Goal: Task Accomplishment & Management: Complete application form

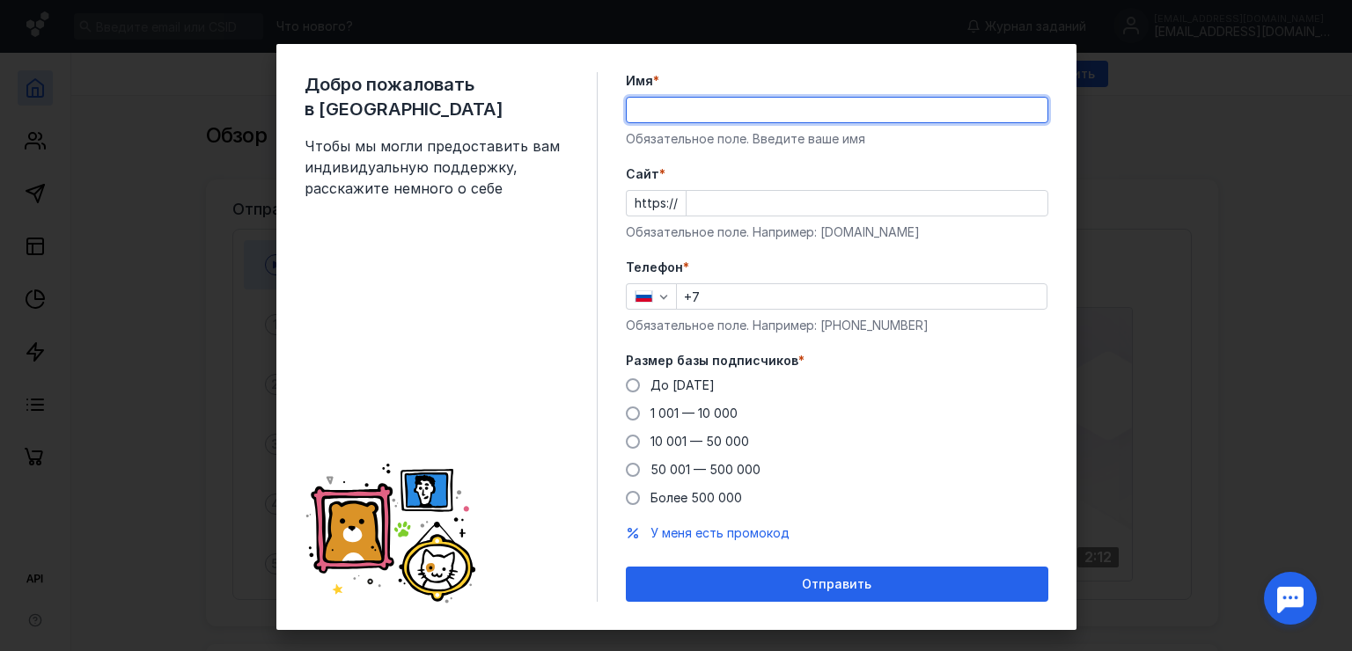
click at [636, 111] on input "Имя *" at bounding box center [837, 110] width 421 height 25
type input "[PERSON_NAME]"
type input "[PHONE_NUMBER]"
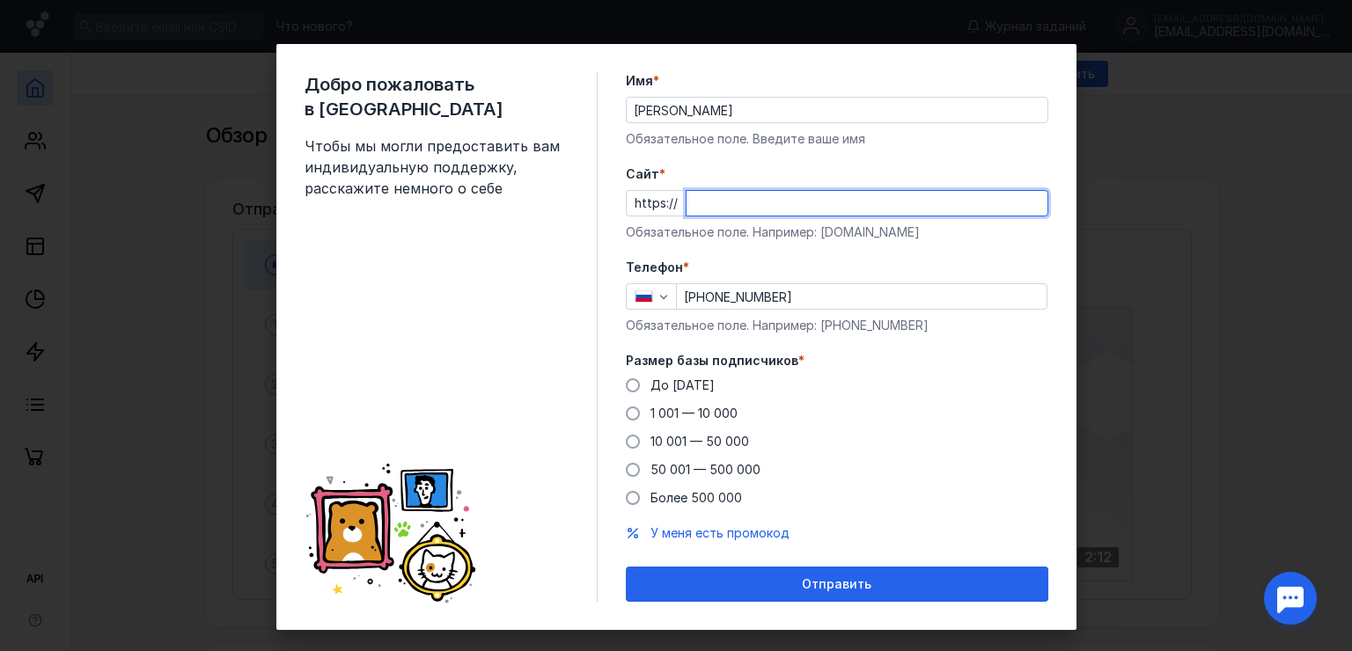
click at [715, 207] on input "Cайт *" at bounding box center [867, 203] width 361 height 25
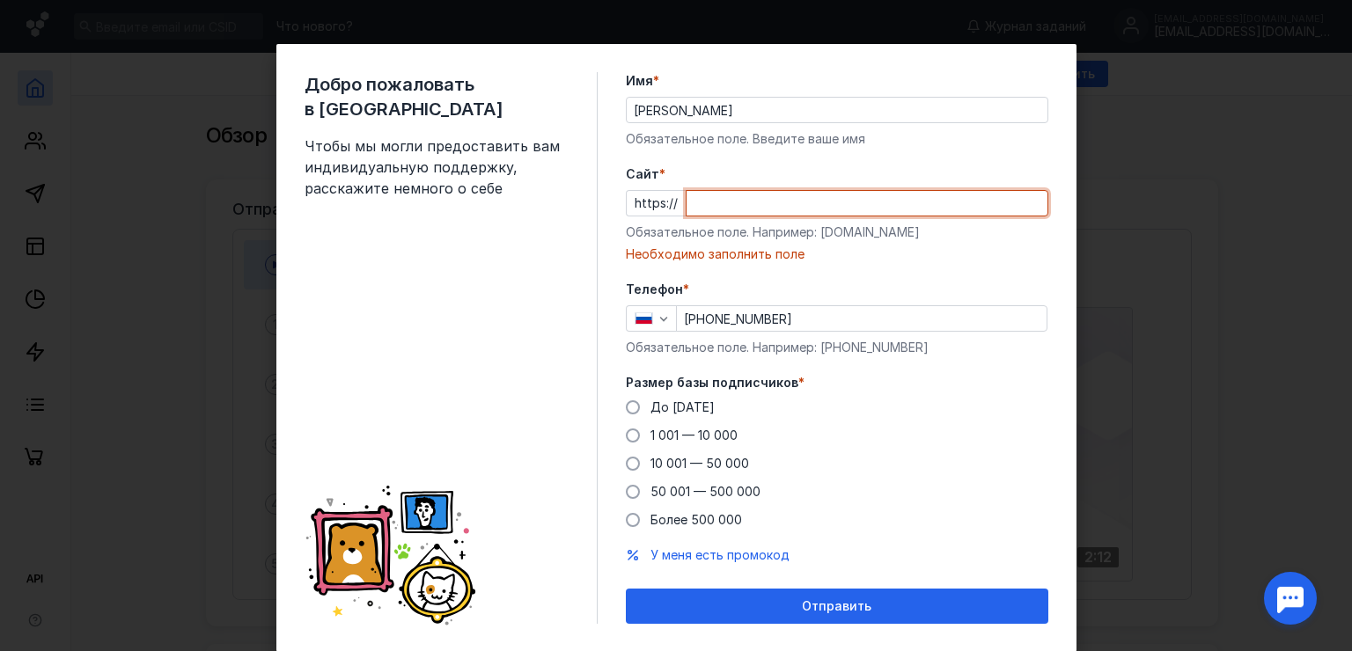
click at [723, 201] on input "Cайт *" at bounding box center [867, 203] width 361 height 25
paste input "[DOMAIN_NAME]/"
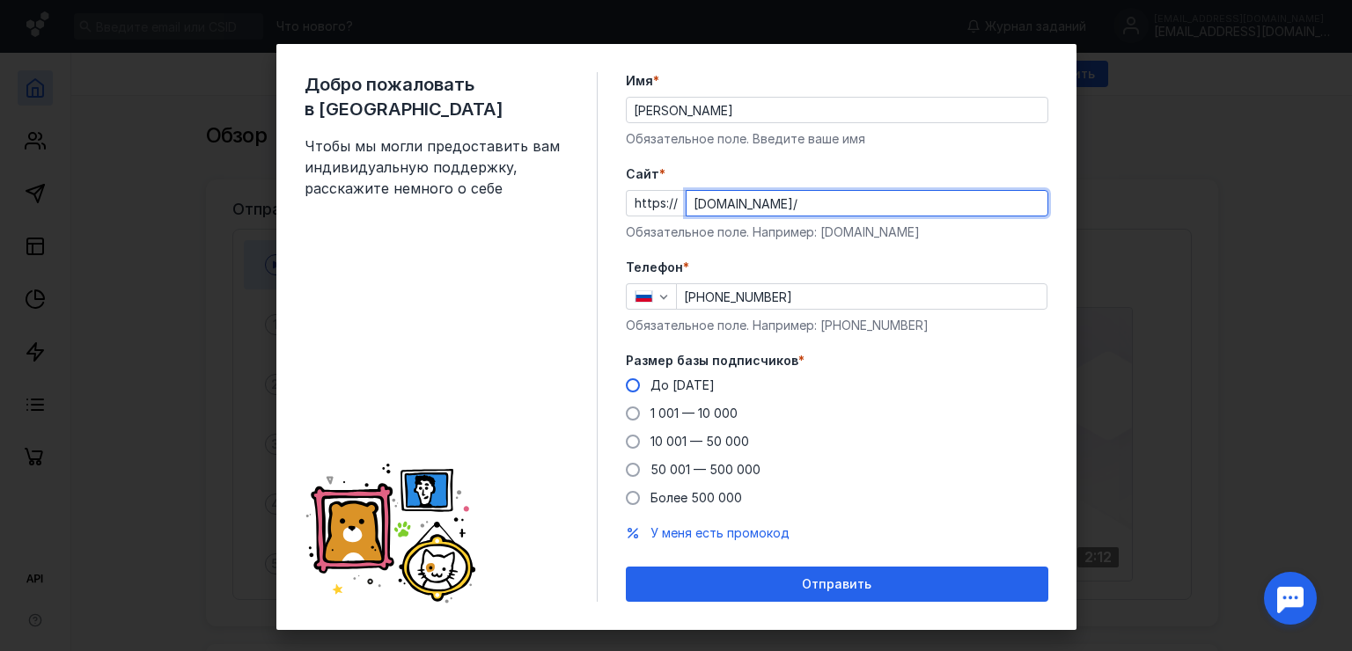
type input "[DOMAIN_NAME]/"
click at [626, 386] on span at bounding box center [633, 385] width 14 height 14
click at [0, 0] on input "До [DATE]" at bounding box center [0, 0] width 0 height 0
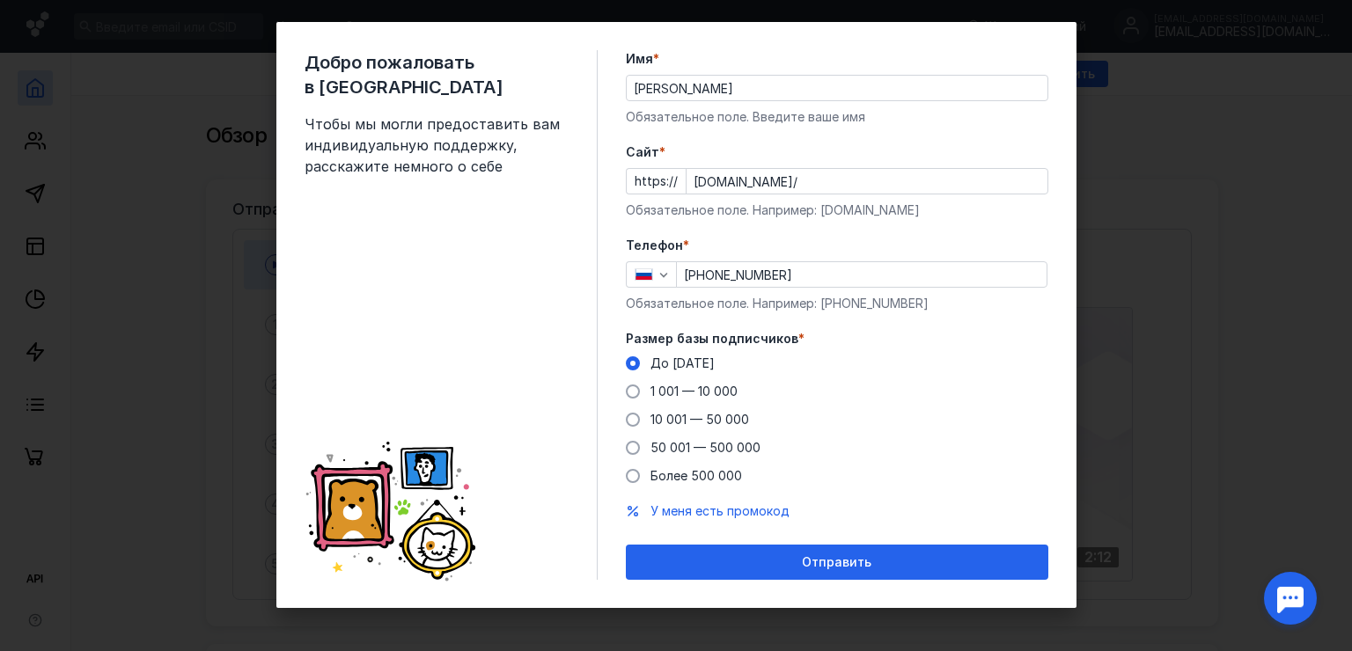
scroll to position [23, 0]
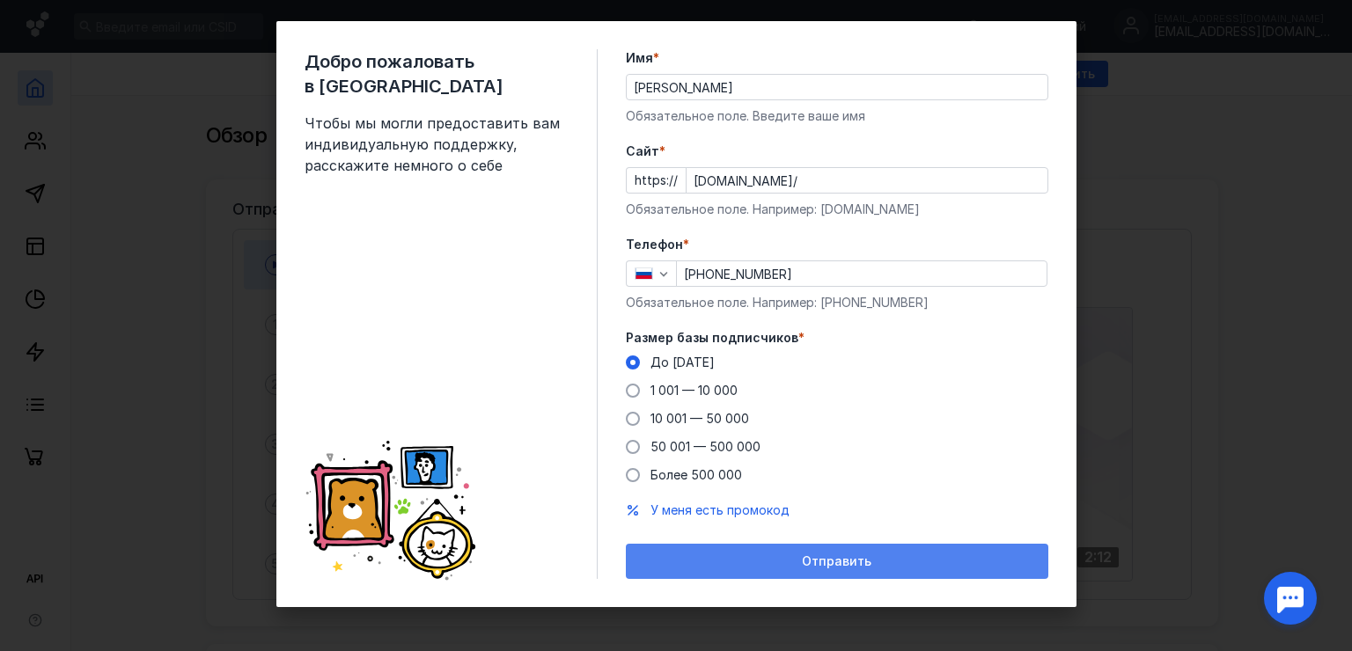
click at [737, 556] on div "Отправить" at bounding box center [837, 562] width 405 height 15
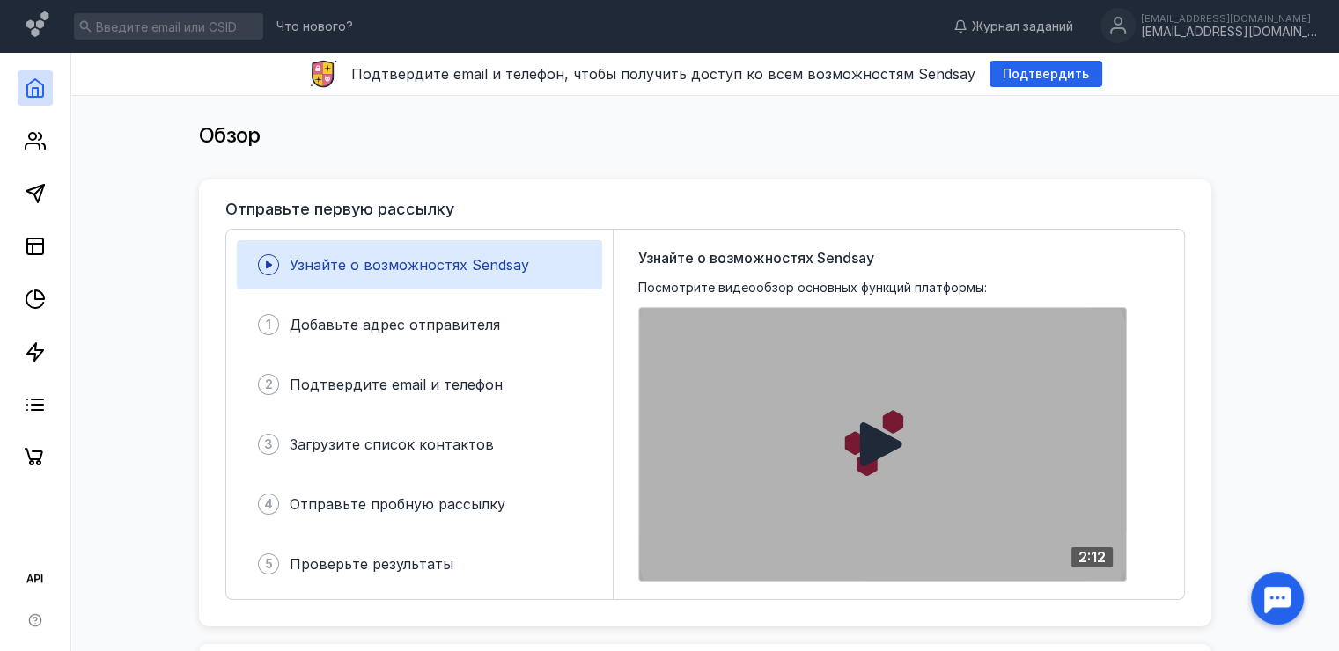
click at [885, 436] on icon at bounding box center [881, 445] width 42 height 44
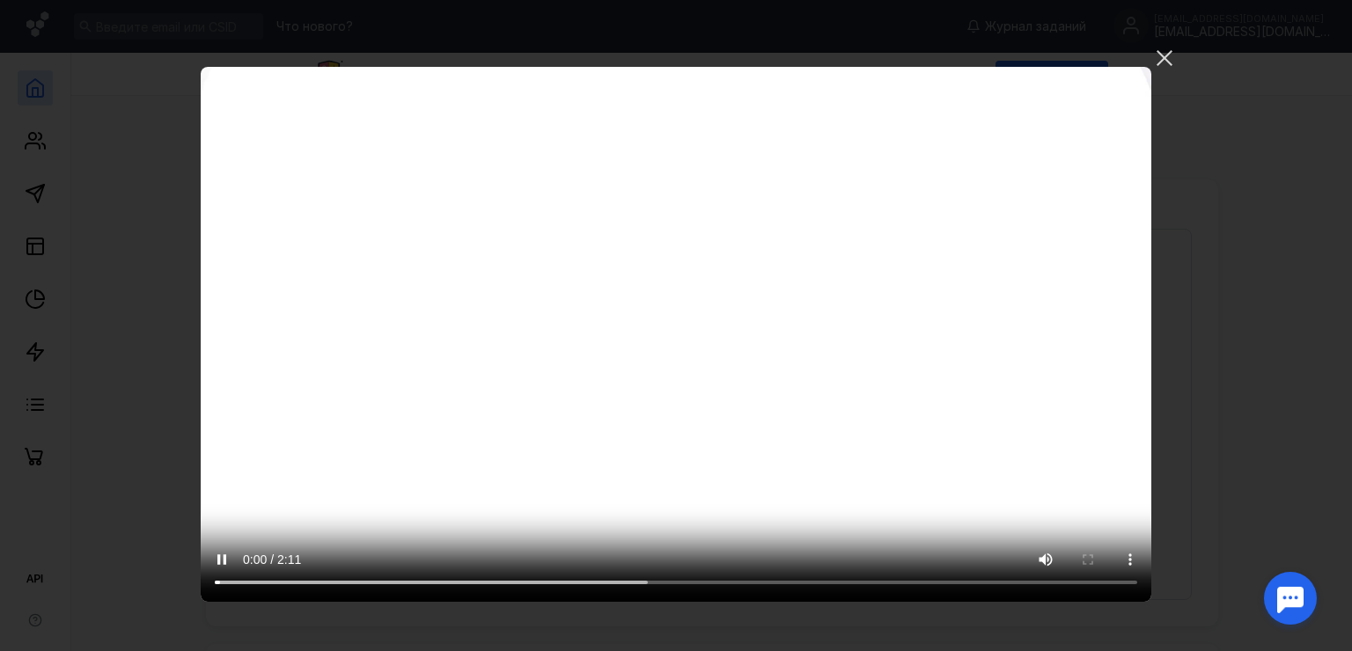
click at [734, 362] on video "Ваш браузер не поддерживает воспроизведение видео. Пожалуйста, обновите ваш бра…" at bounding box center [676, 334] width 951 height 535
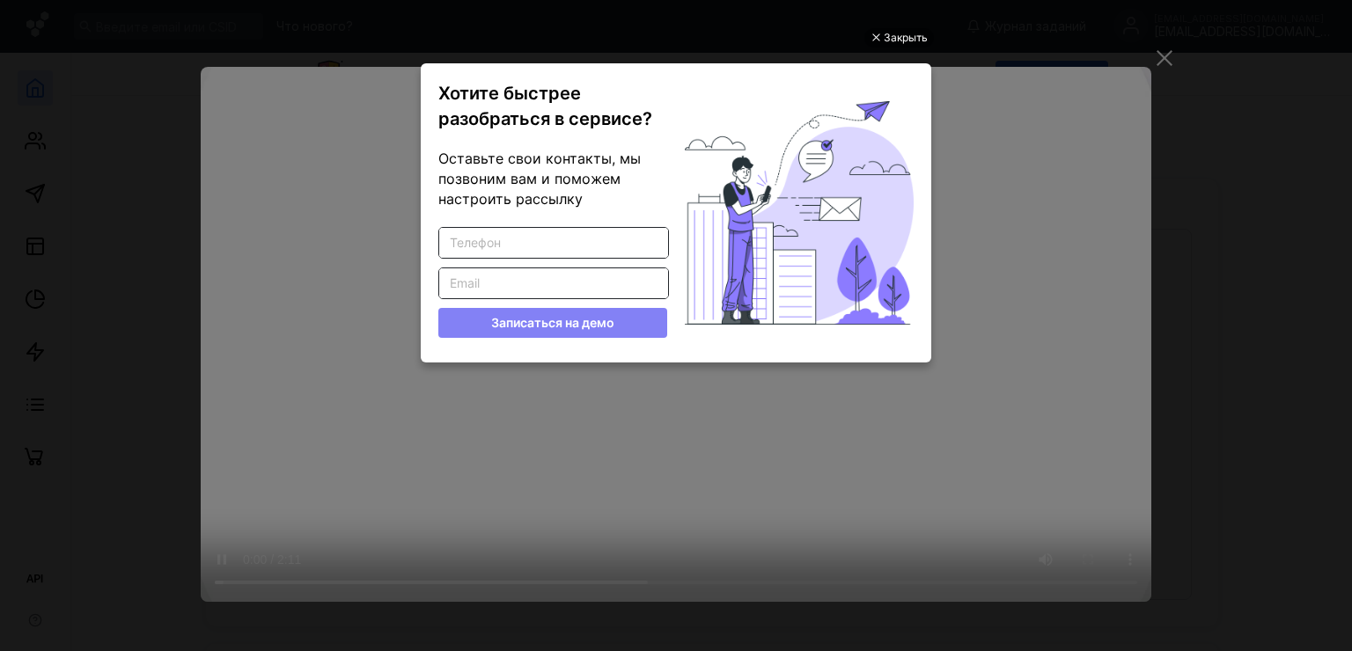
scroll to position [0, 0]
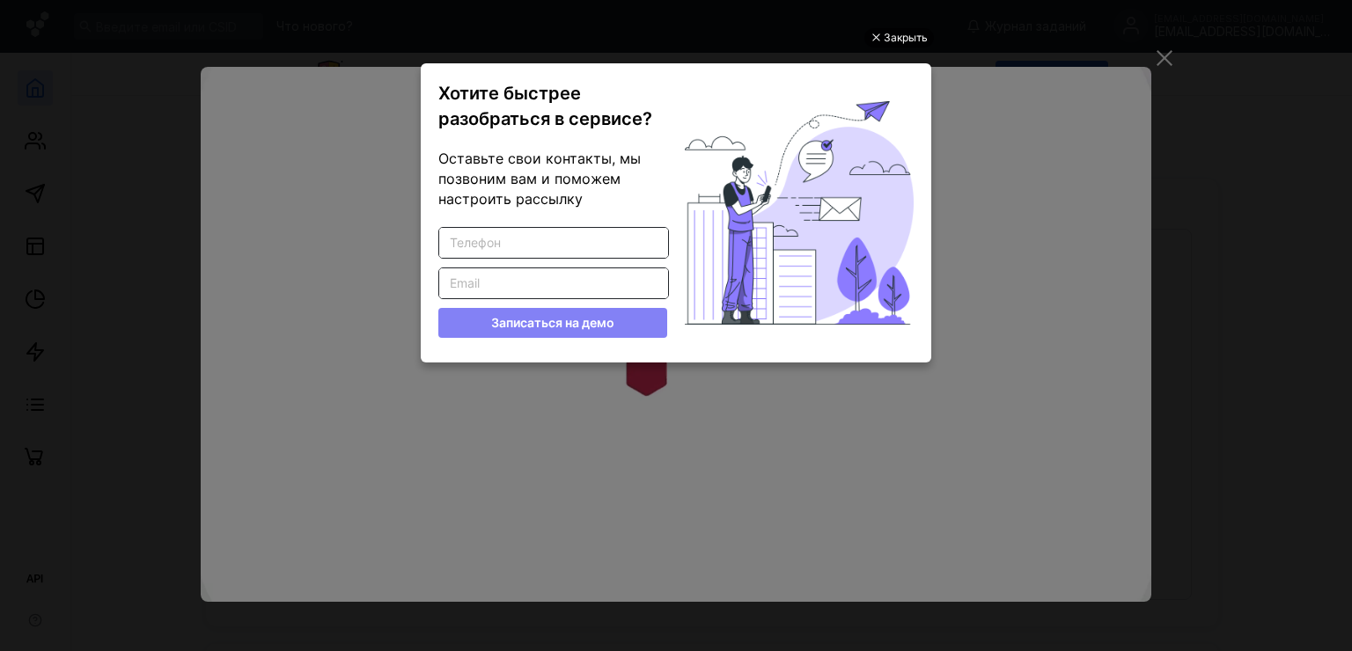
click at [884, 33] on div "Закрыть" at bounding box center [906, 37] width 44 height 19
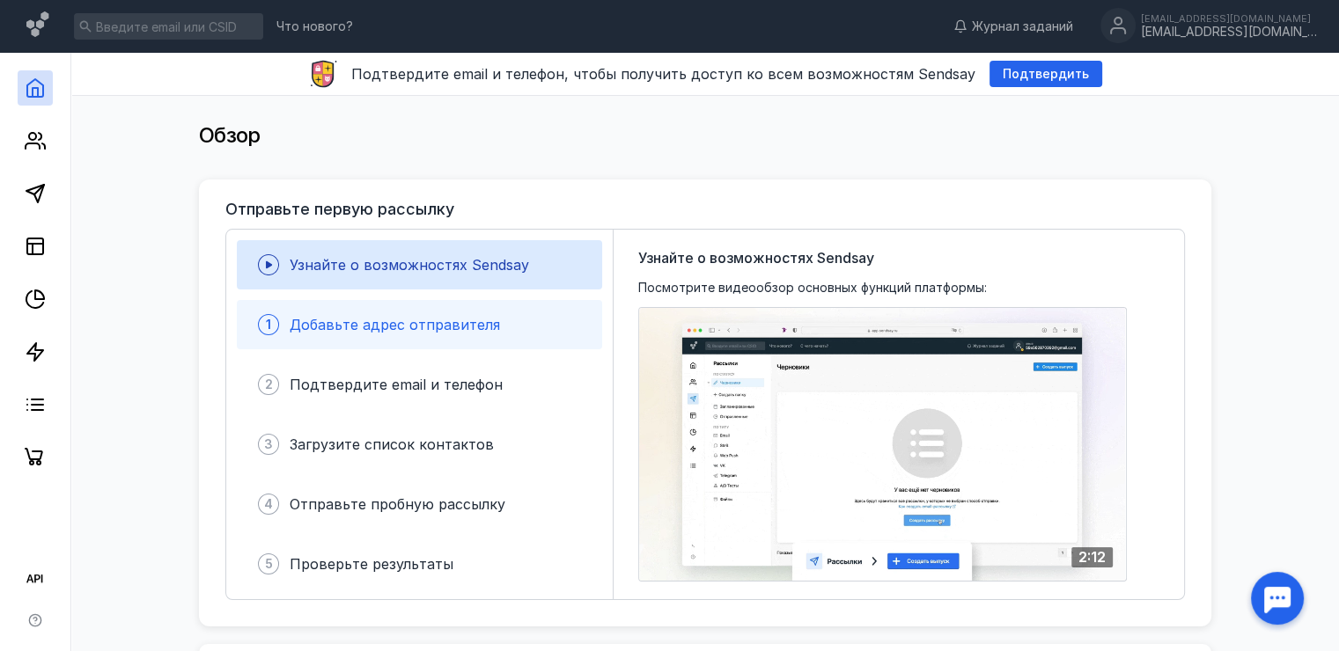
click at [363, 325] on span "Добавьте адрес отправителя" at bounding box center [395, 325] width 210 height 18
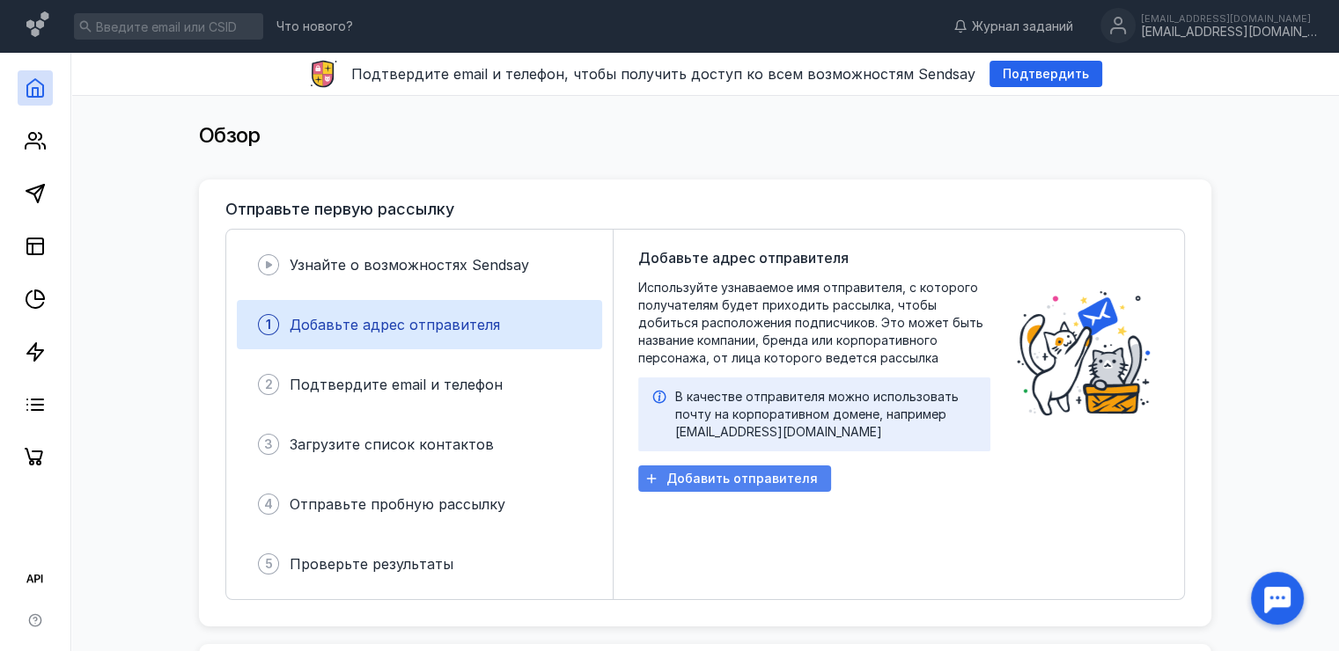
click at [693, 477] on span "Добавить отправителя" at bounding box center [741, 479] width 151 height 15
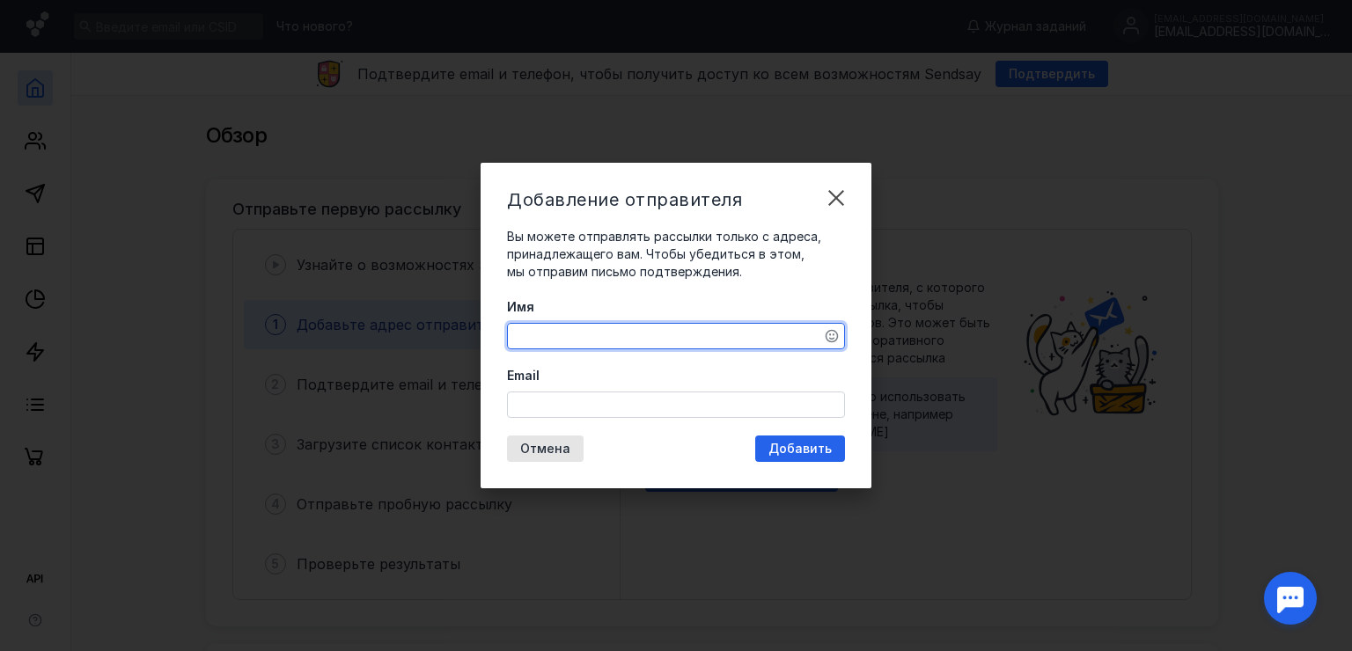
click at [594, 334] on textarea "Имя" at bounding box center [676, 336] width 336 height 25
type textarea "[PERSON_NAME]"
type textarea "EuroParts актуальный прайс"
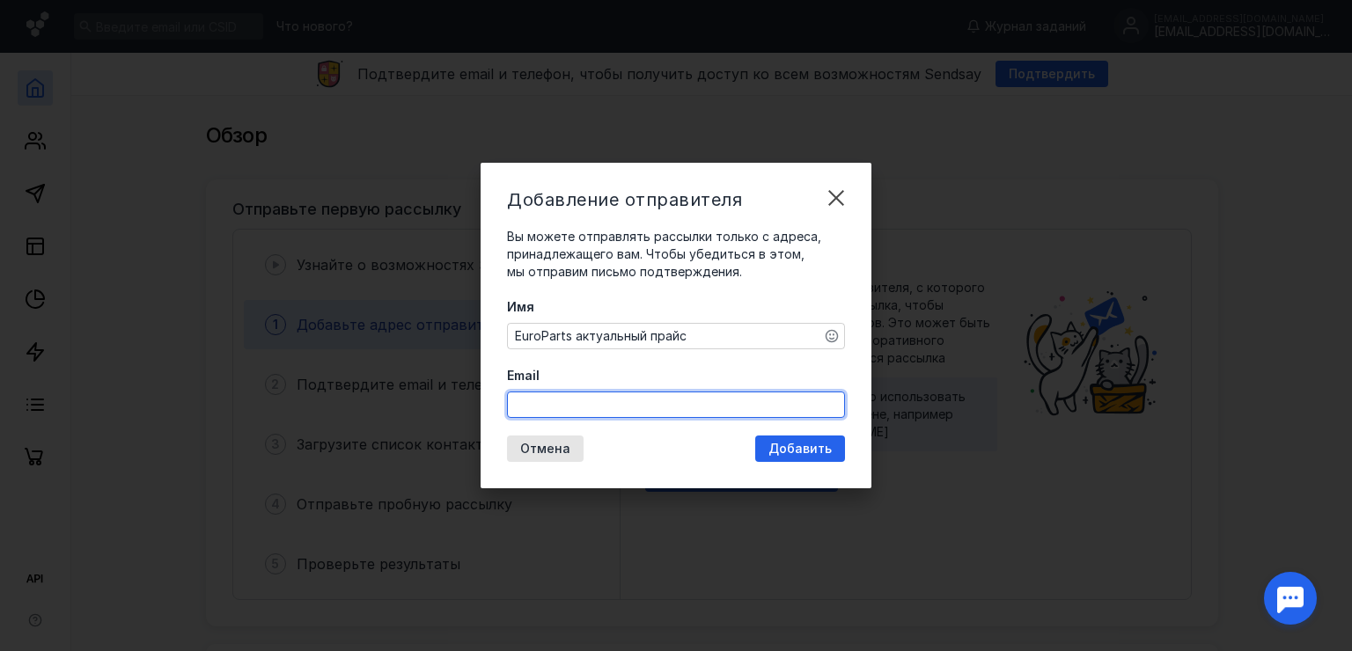
click at [543, 402] on input "Email" at bounding box center [676, 405] width 336 height 25
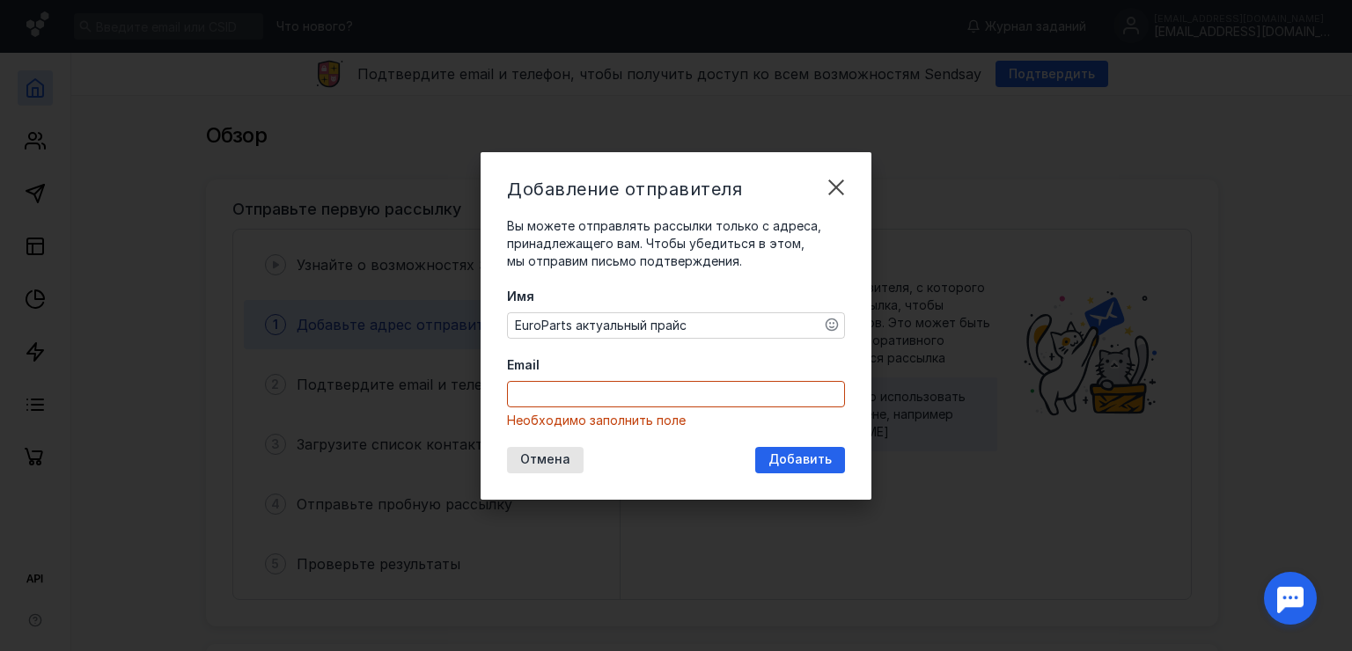
click at [565, 363] on div "Имя EuroParts актуальный прайс Email Необходимо заполнить поле" at bounding box center [676, 359] width 338 height 142
click at [542, 389] on input "Email" at bounding box center [676, 394] width 336 height 25
type input "[EMAIL_ADDRESS][DOMAIN_NAME]"
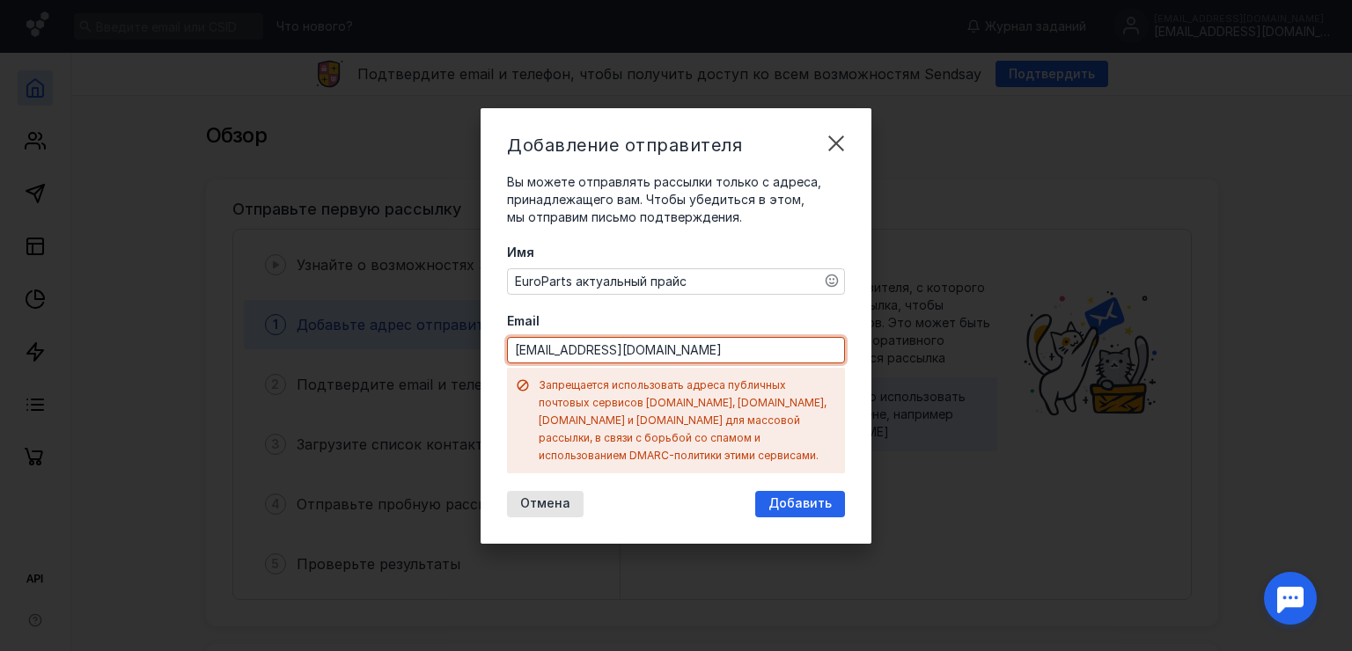
click at [686, 354] on input "[EMAIL_ADDRESS][DOMAIN_NAME]" at bounding box center [676, 350] width 336 height 25
click at [682, 356] on input "[EMAIL_ADDRESS][DOMAIN_NAME]" at bounding box center [676, 350] width 336 height 25
click at [632, 310] on div "Имя EuroParts актуальный прайс Email [EMAIL_ADDRESS][DOMAIN_NAME] Запрещается и…" at bounding box center [676, 359] width 338 height 230
